Goal: Task Accomplishment & Management: Complete application form

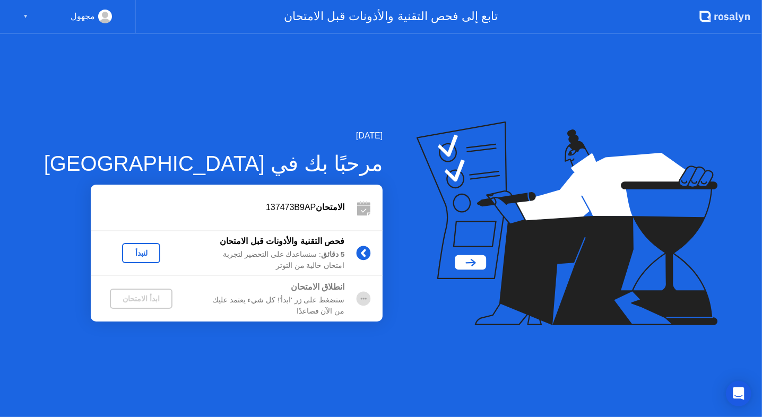
click at [126, 251] on div "لنبدأ" at bounding box center [141, 253] width 30 height 8
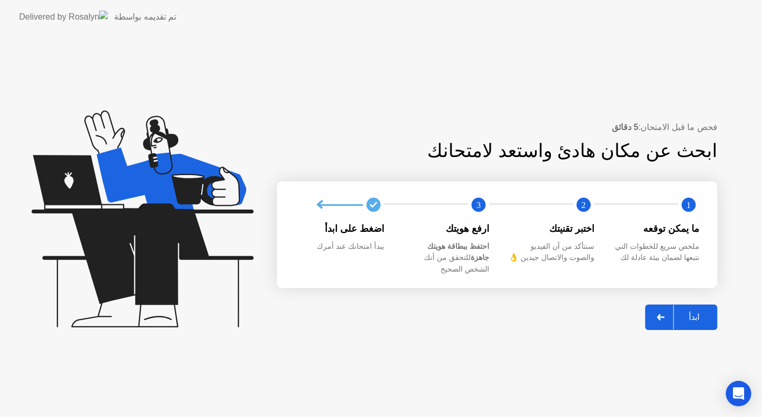
click at [708, 317] on div "ابدأ" at bounding box center [694, 317] width 40 height 10
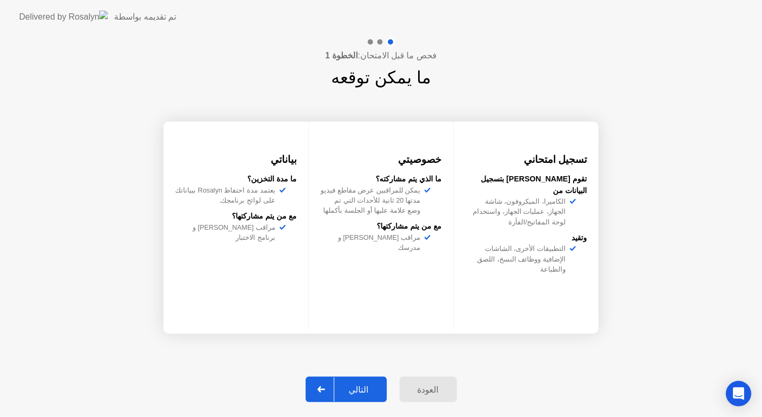
click at [380, 393] on div "التالي" at bounding box center [358, 390] width 49 height 10
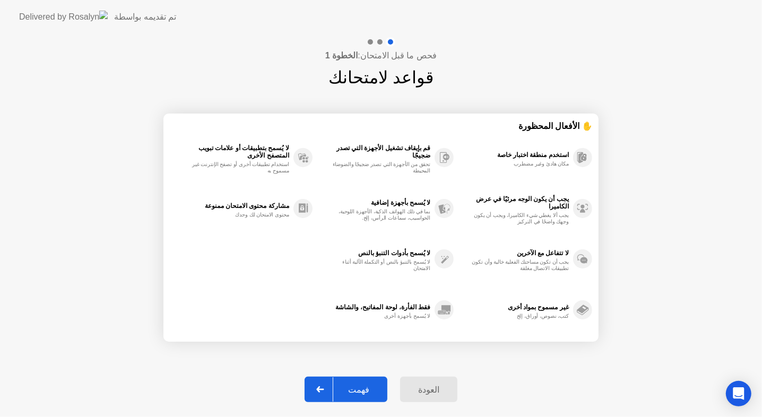
click at [380, 393] on div "فهمت" at bounding box center [358, 390] width 51 height 10
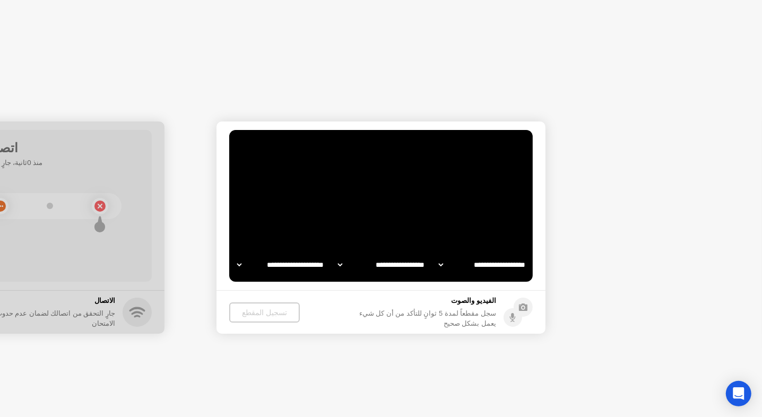
select select "**********"
select select "*******"
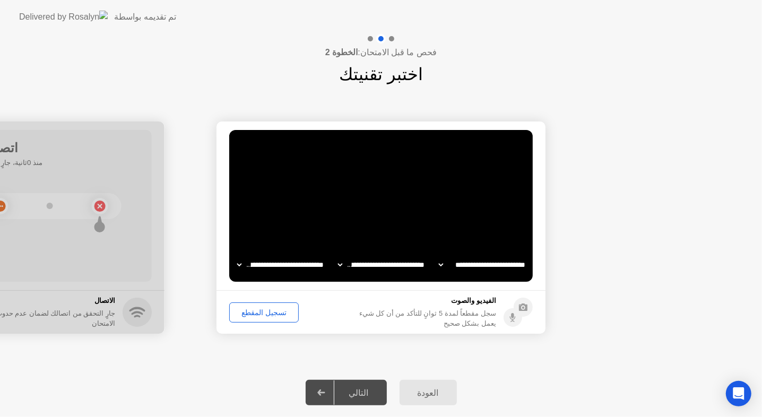
click at [263, 308] on div "تسجيل المقطع" at bounding box center [264, 312] width 62 height 8
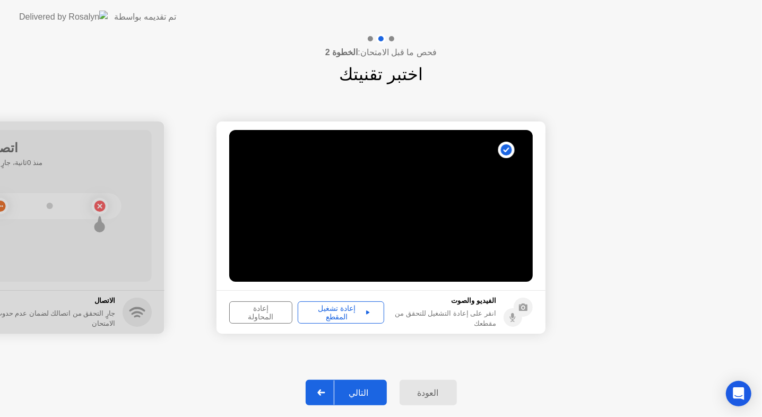
click at [325, 309] on div "إعادة تشغيل المقطع" at bounding box center [340, 312] width 79 height 17
click at [358, 388] on div "التالي" at bounding box center [358, 393] width 49 height 10
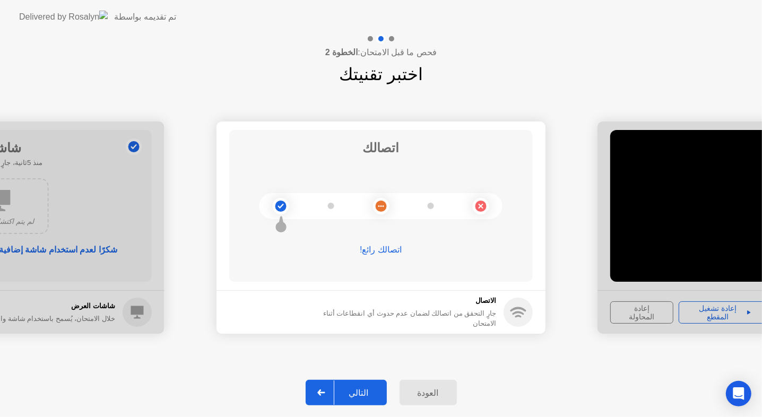
click at [358, 388] on div "التالي" at bounding box center [358, 393] width 49 height 10
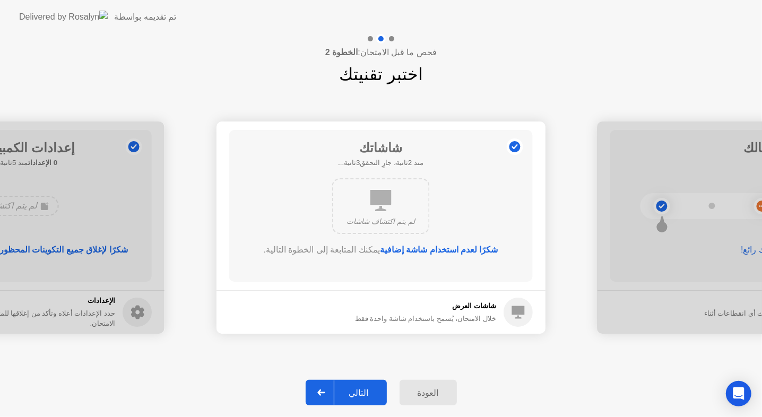
click at [358, 388] on div "التالي" at bounding box center [358, 393] width 49 height 10
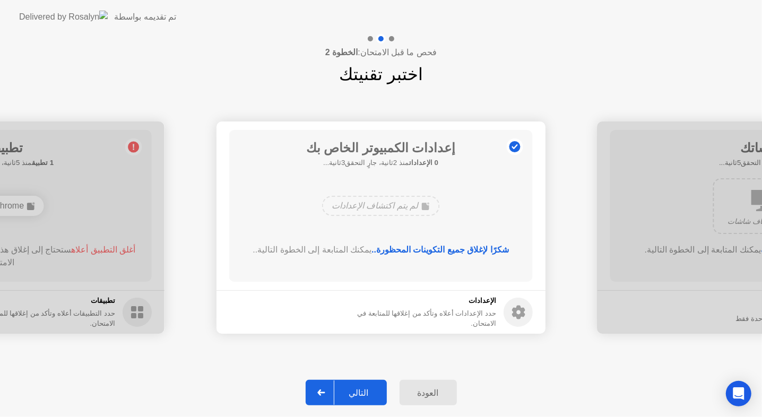
click at [358, 388] on div "التالي" at bounding box center [358, 393] width 49 height 10
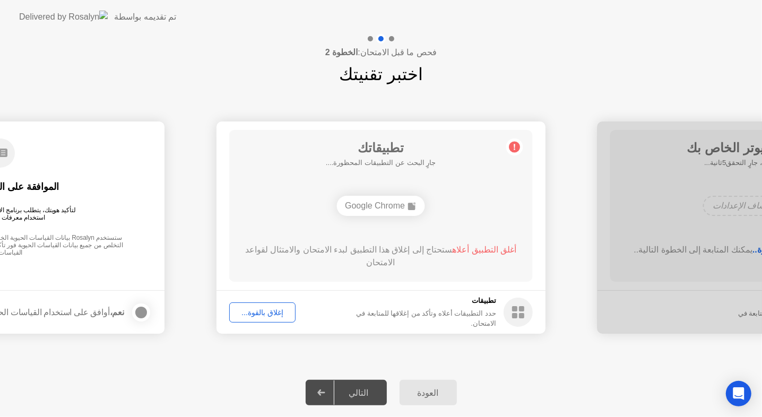
click at [358, 388] on div "التالي" at bounding box center [358, 393] width 49 height 10
click at [377, 292] on footer "تطبيقات حدد التطبيقات أعلاه وتأكد من إغلاقها للمتابعة في الامتحان. إغلاق بالقوة…" at bounding box center [380, 311] width 329 height 43
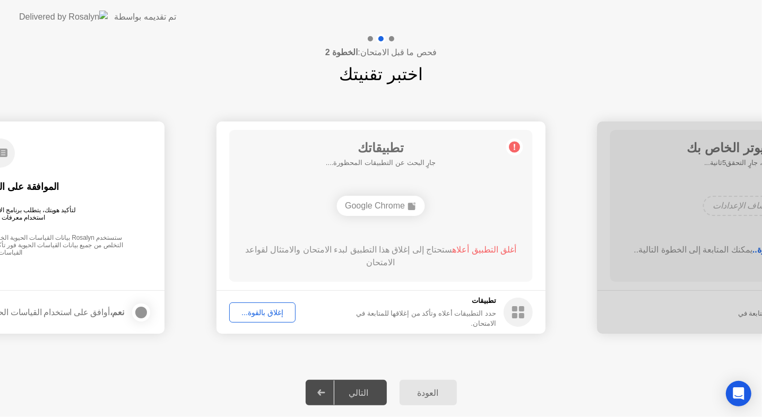
drag, startPoint x: 377, startPoint y: 292, endPoint x: 286, endPoint y: 304, distance: 91.5
click at [286, 304] on footer "تطبيقات حدد التطبيقات أعلاه وتأكد من إغلاقها للمتابعة في الامتحان. إغلاق بالقوة…" at bounding box center [380, 311] width 329 height 43
click at [273, 310] on div "إغلاق بالقوة..." at bounding box center [262, 312] width 59 height 8
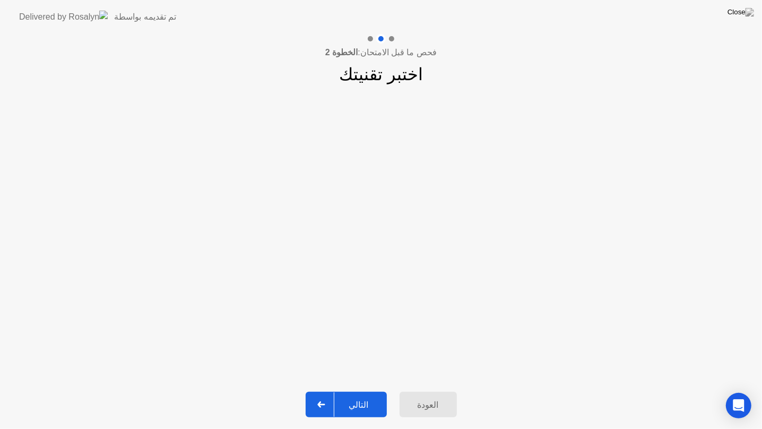
click at [365, 405] on div "التالي" at bounding box center [358, 404] width 49 height 10
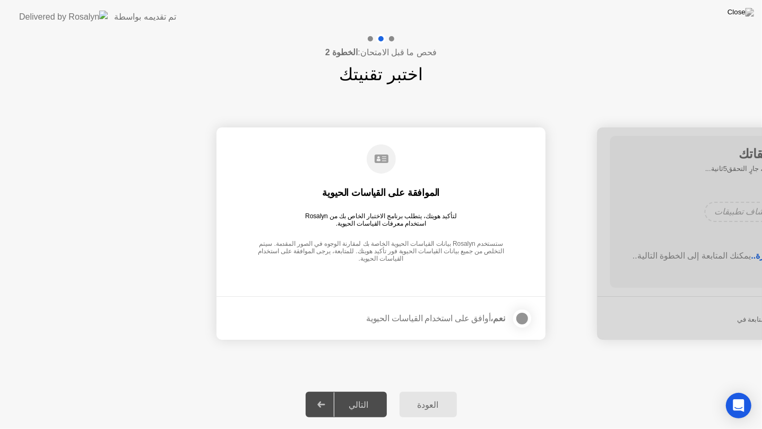
click at [365, 405] on div "التالي" at bounding box center [358, 404] width 49 height 10
click at [518, 316] on div at bounding box center [522, 318] width 13 height 13
click at [374, 399] on div "التالي" at bounding box center [358, 404] width 49 height 10
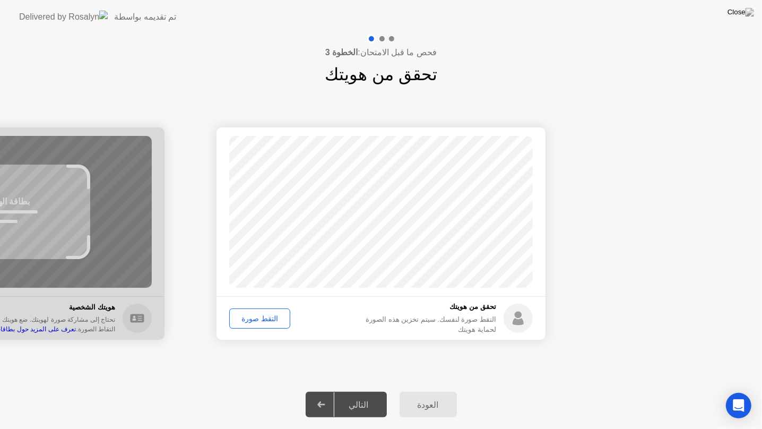
click at [253, 314] on div "التقط صورة" at bounding box center [260, 318] width 54 height 8
click at [362, 402] on div "التالي" at bounding box center [358, 404] width 49 height 10
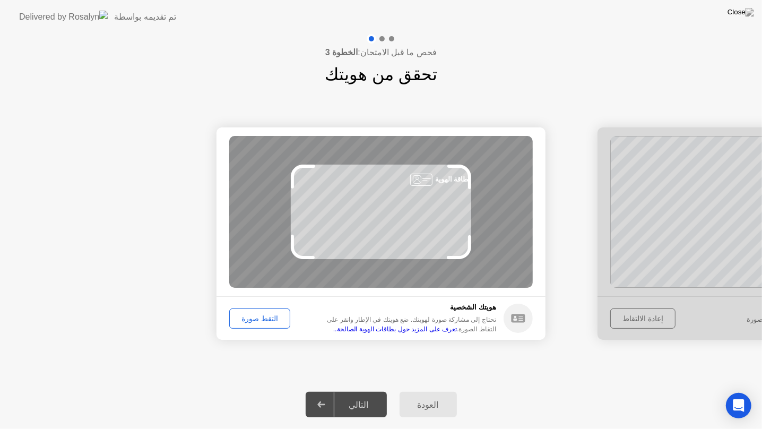
click at [272, 321] on div "التقط صورة" at bounding box center [260, 318] width 54 height 8
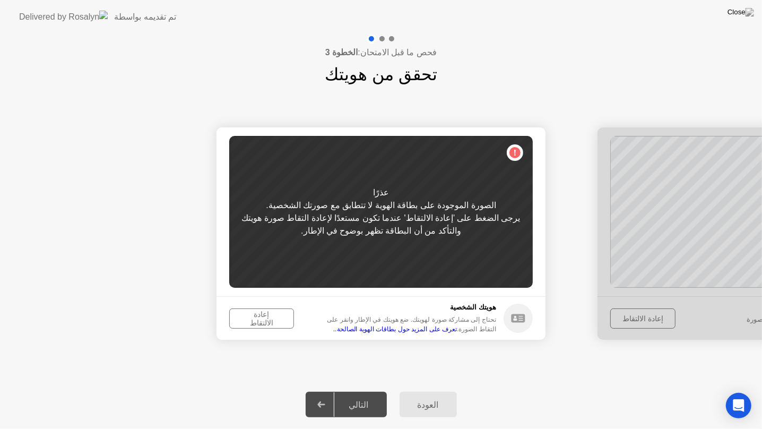
click at [272, 321] on div "إعادة الالتقاط" at bounding box center [261, 318] width 57 height 17
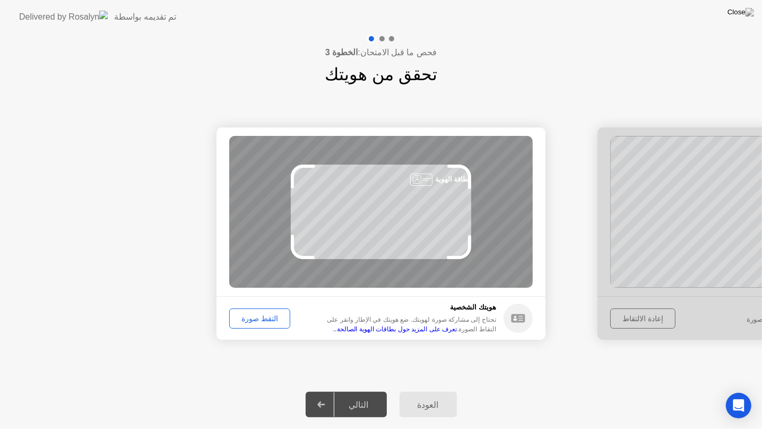
click at [272, 321] on div "التقط صورة" at bounding box center [260, 318] width 54 height 8
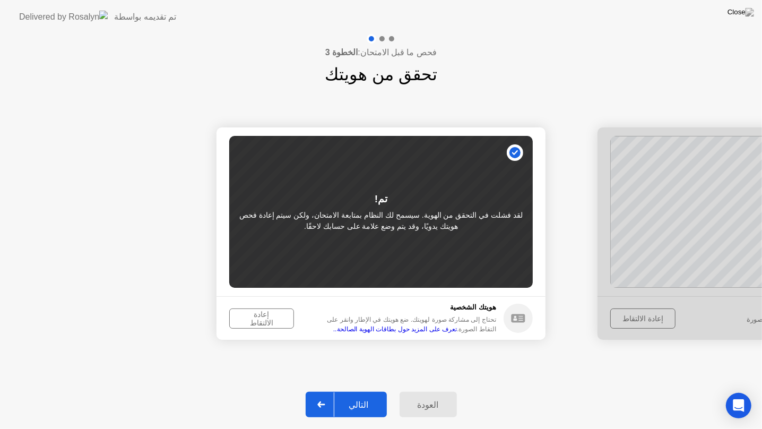
click at [272, 321] on div "إعادة الالتقاط" at bounding box center [261, 318] width 57 height 17
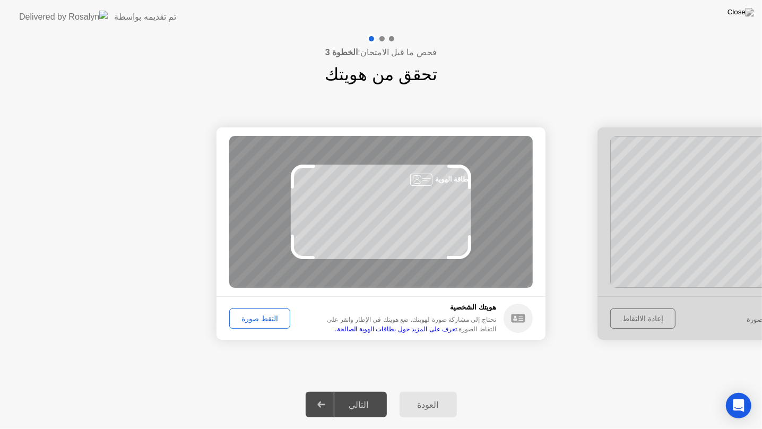
click at [272, 321] on div "التقط صورة" at bounding box center [260, 318] width 54 height 8
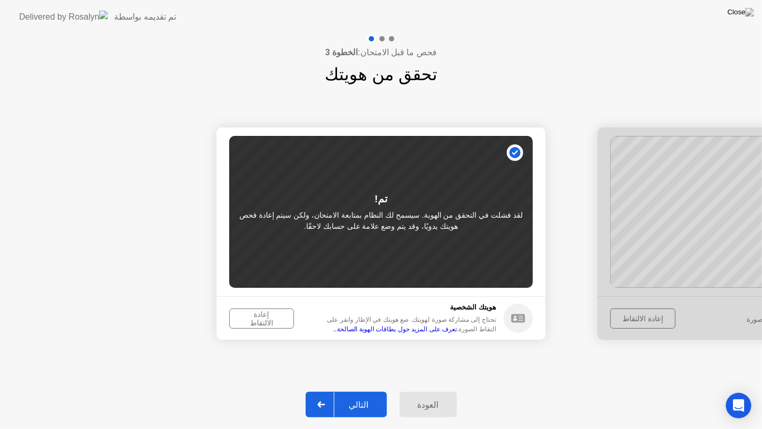
click at [441, 330] on link "تعرف على المزيد حول بطاقات الهوية الصالحة.." at bounding box center [395, 328] width 124 height 7
click at [262, 316] on div "إعادة الالتقاط" at bounding box center [261, 318] width 57 height 17
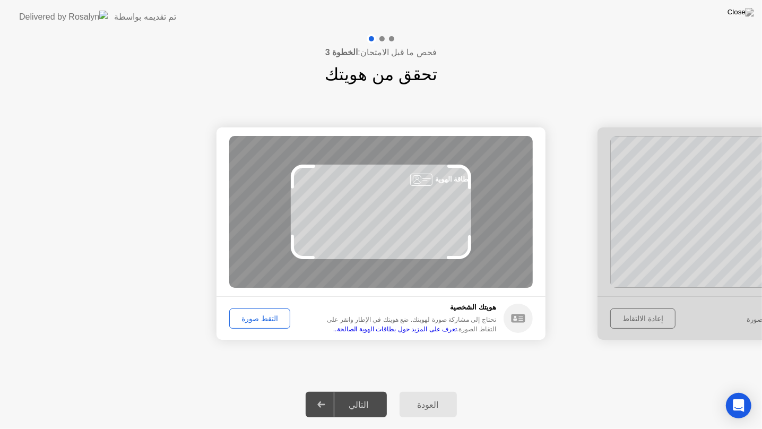
click at [262, 316] on div "التقط صورة" at bounding box center [260, 318] width 54 height 8
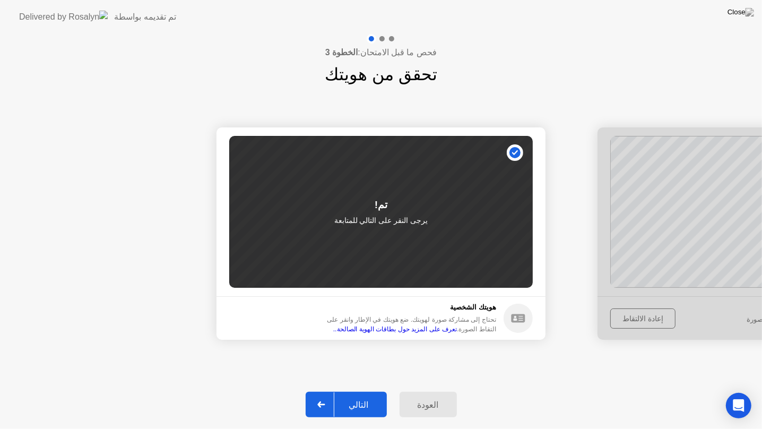
click at [376, 404] on div "التالي" at bounding box center [358, 404] width 49 height 10
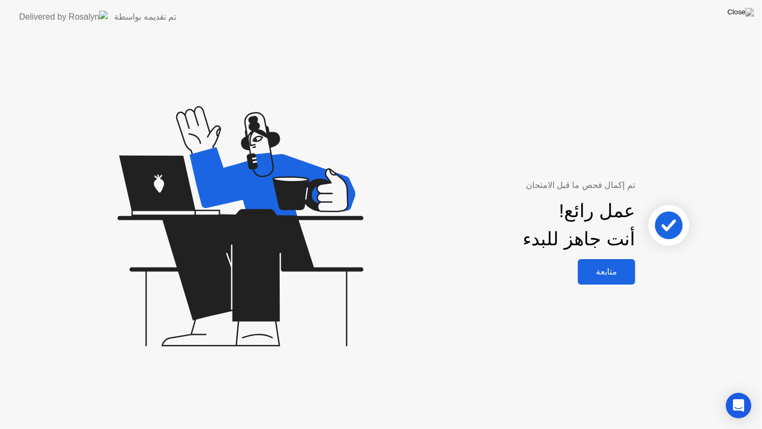
click at [628, 260] on button "متابعة" at bounding box center [606, 271] width 57 height 25
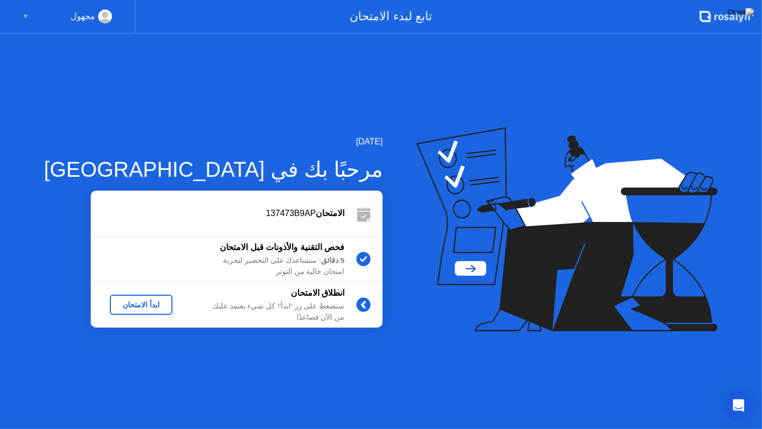
click at [135, 300] on div "ابدأ الامتحان" at bounding box center [141, 304] width 54 height 8
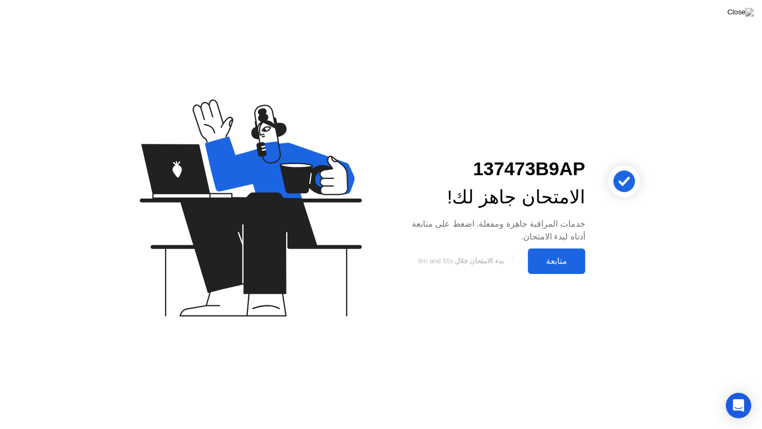
click at [562, 263] on div "متابعة" at bounding box center [556, 261] width 51 height 10
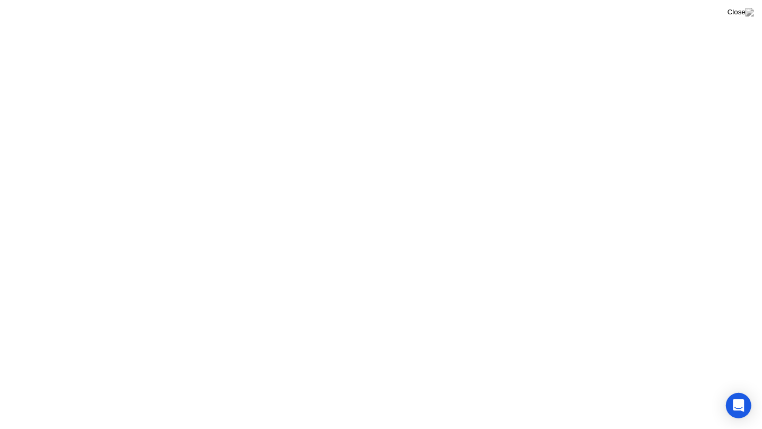
click icon
